Goal: Check status: Check status

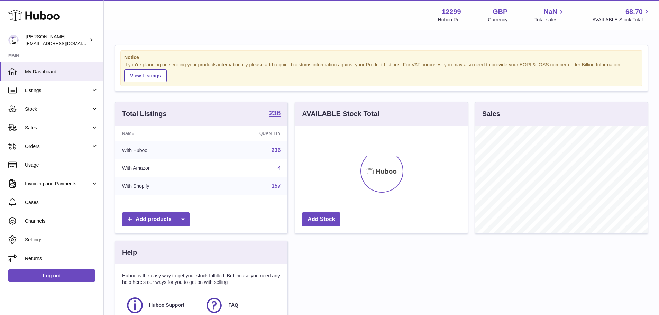
scroll to position [108, 173]
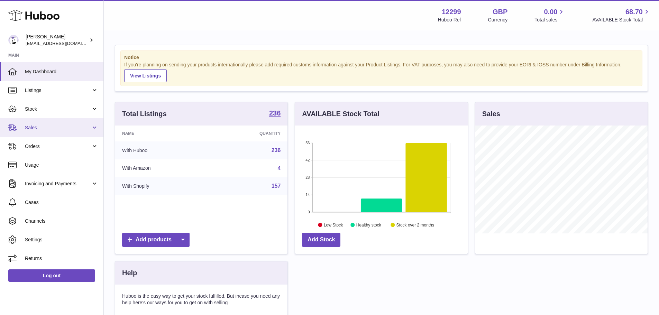
click at [72, 135] on link "Sales" at bounding box center [51, 127] width 103 height 19
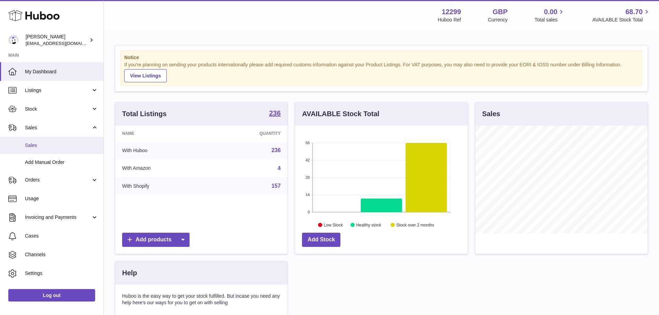
click at [67, 143] on span "Sales" at bounding box center [61, 145] width 73 height 7
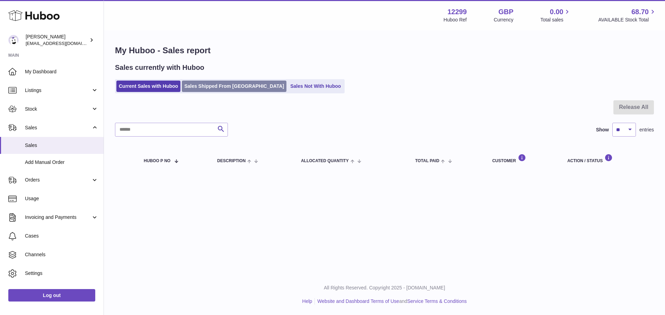
click at [224, 85] on link "Sales Shipped From [GEOGRAPHIC_DATA]" at bounding box center [234, 86] width 105 height 11
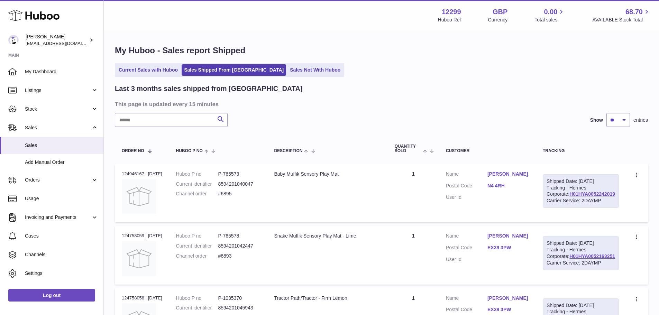
click at [185, 124] on input "text" at bounding box center [171, 120] width 113 height 14
paste input "****"
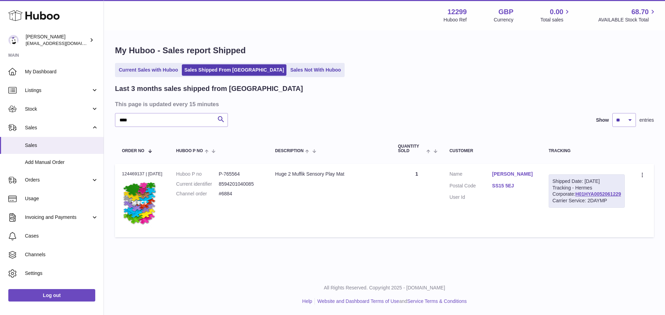
click at [370, 102] on h3 "This page is updated every 15 minutes" at bounding box center [383, 104] width 537 height 8
click at [124, 174] on div "Order no 124469137 | [DATE]" at bounding box center [142, 174] width 40 height 6
copy div "124469137"
click at [583, 197] on link "H01HYA0052061229" at bounding box center [598, 194] width 46 height 6
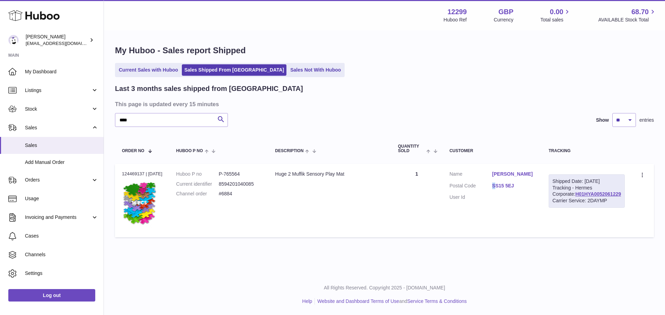
drag, startPoint x: 506, startPoint y: 199, endPoint x: 514, endPoint y: 198, distance: 8.0
click at [511, 199] on dl "Customer Name [PERSON_NAME] Postal Code SS15 5EJ User Id" at bounding box center [491, 188] width 85 height 34
drag, startPoint x: 525, startPoint y: 199, endPoint x: 506, endPoint y: 199, distance: 19.4
click at [506, 199] on dl "Customer Name [PERSON_NAME] Postal Code SS15 5EJ User Id" at bounding box center [491, 188] width 85 height 34
copy link "SS15 5EJ"
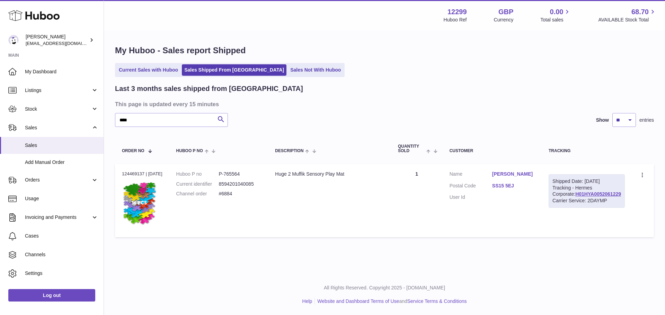
click at [134, 172] on div "Order no 124469137 | [DATE]" at bounding box center [142, 174] width 40 height 6
copy div "124469137"
click at [389, 225] on td "Description Huge 2 Muffik Sensory Play Mat" at bounding box center [329, 200] width 123 height 73
click at [232, 192] on dd "#6884" at bounding box center [239, 194] width 43 height 7
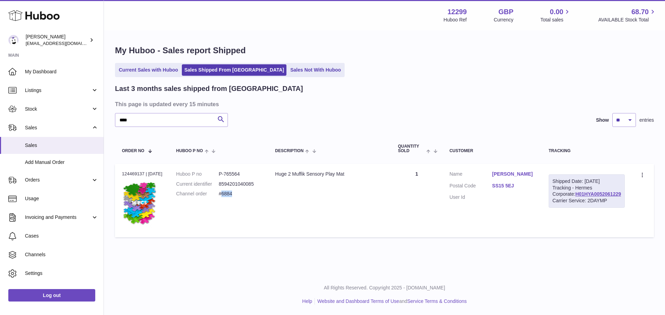
click at [232, 192] on dd "#6884" at bounding box center [239, 194] width 43 height 7
click at [286, 201] on td "Description Huge 2 Muffik Sensory Play Mat" at bounding box center [329, 200] width 123 height 73
click at [210, 196] on dt "Channel order" at bounding box center [197, 194] width 43 height 7
click at [235, 196] on dd "#6884" at bounding box center [239, 194] width 43 height 7
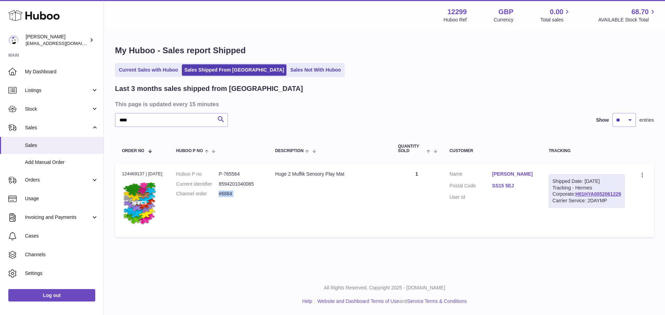
click at [235, 196] on dd "#6884" at bounding box center [239, 194] width 43 height 7
copy tr "#6884 Description"
drag, startPoint x: 130, startPoint y: 118, endPoint x: 119, endPoint y: 118, distance: 11.8
click at [119, 118] on input "****" at bounding box center [171, 120] width 113 height 14
paste input "*"
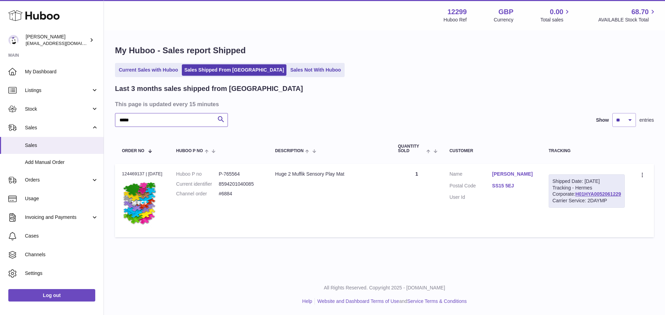
type input "*****"
click at [391, 190] on td "Description Huge 2 Muffik Sensory Play Mat" at bounding box center [329, 200] width 123 height 73
click at [366, 91] on div "Last 3 months sales shipped from [GEOGRAPHIC_DATA]" at bounding box center [384, 88] width 539 height 9
